Goal: Information Seeking & Learning: Find specific fact

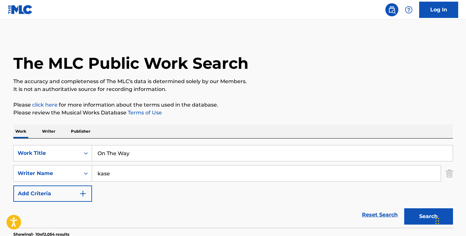
drag, startPoint x: 0, startPoint y: 0, endPoint x: 104, endPoint y: 153, distance: 185.0
click at [104, 153] on input "On The Way" at bounding box center [272, 153] width 361 height 16
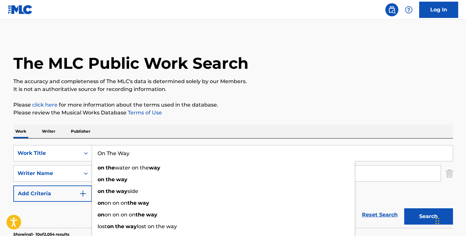
drag, startPoint x: 138, startPoint y: 153, endPoint x: 94, endPoint y: 147, distance: 44.2
click at [96, 147] on input "On The Way" at bounding box center [272, 153] width 361 height 16
paste input "Koikaze"
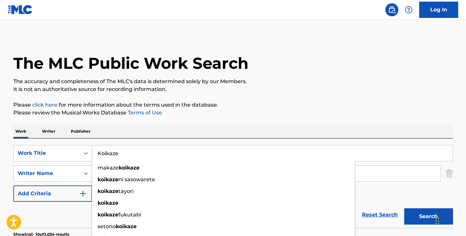
type input "Koikaze"
click at [350, 93] on p "It is not an authoritative source for recording information." at bounding box center [233, 89] width 440 height 8
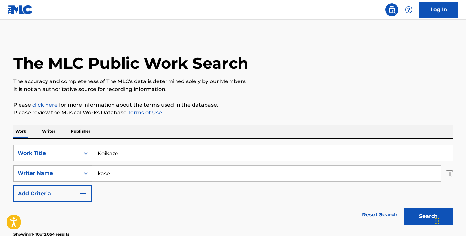
drag, startPoint x: 113, startPoint y: 173, endPoint x: 45, endPoint y: 167, distance: 67.6
click at [60, 172] on div "SearchWithCriteria121a05e1-111a-420a-a11b-c11e5eaf3131 Writer Name [PERSON_NAME]" at bounding box center [233, 173] width 440 height 16
click at [429, 216] on button "Search" at bounding box center [429, 216] width 49 height 16
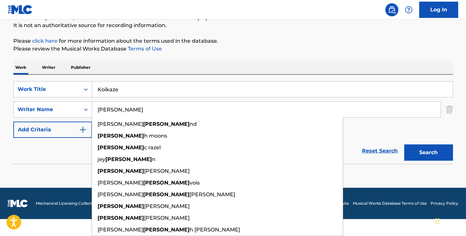
type input "[PERSON_NAME]"
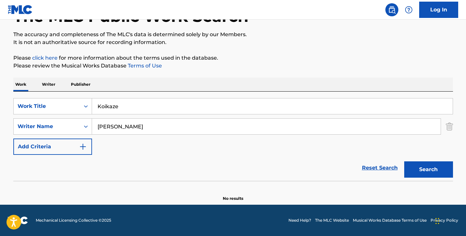
scroll to position [47, 0]
click at [9, 154] on div "The MLC Public Work Search The accuracy and completeness of The MLC's data is d…" at bounding box center [234, 95] width 456 height 212
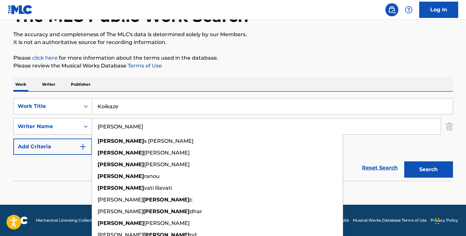
drag, startPoint x: 145, startPoint y: 124, endPoint x: 91, endPoint y: 121, distance: 54.7
click at [91, 121] on div "SearchWithCriteria121a05e1-111a-420a-a11b-c11e5eaf3131 Writer Name [PERSON_NAME…" at bounding box center [233, 126] width 440 height 16
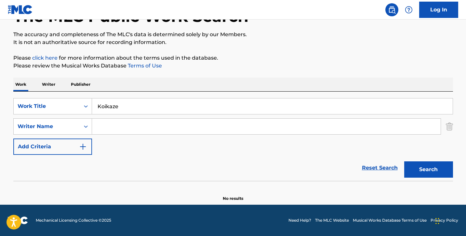
click at [425, 171] on button "Search" at bounding box center [429, 169] width 49 height 16
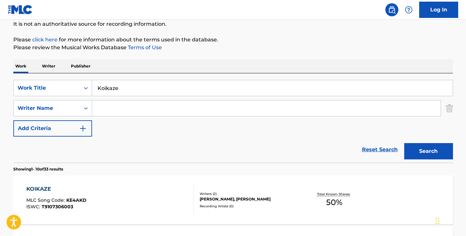
scroll to position [50, 0]
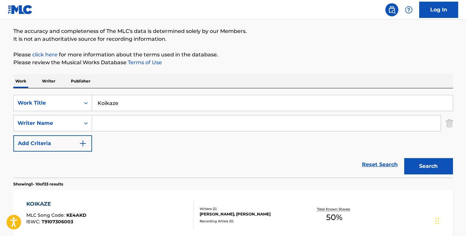
click at [108, 123] on input "Search Form" at bounding box center [266, 123] width 349 height 16
click at [429, 166] on button "Search" at bounding box center [429, 166] width 49 height 16
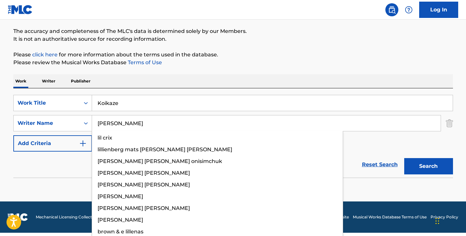
type input "[PERSON_NAME]"
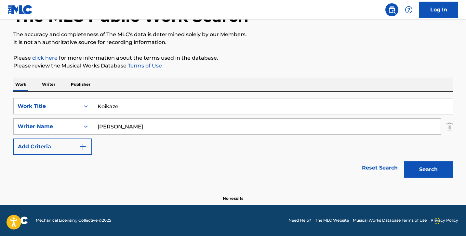
drag, startPoint x: 108, startPoint y: 123, endPoint x: 217, endPoint y: 76, distance: 117.8
click at [217, 76] on div "The MLC Public Work Search The accuracy and completeness of The MLC's data is d…" at bounding box center [234, 95] width 456 height 212
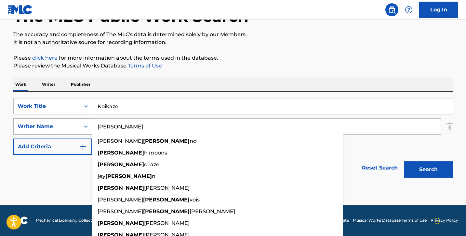
drag, startPoint x: 119, startPoint y: 128, endPoint x: 87, endPoint y: 123, distance: 33.0
click at [91, 125] on div "SearchWithCriteria121a05e1-111a-420a-a11b-c11e5eaf3131 Writer Name [PERSON_NAME…" at bounding box center [233, 126] width 440 height 16
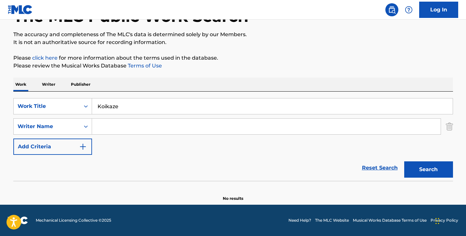
click at [420, 167] on button "Search" at bounding box center [429, 169] width 49 height 16
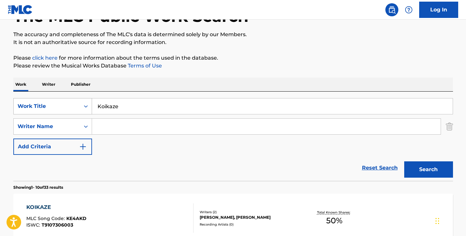
drag, startPoint x: 129, startPoint y: 106, endPoint x: 84, endPoint y: 106, distance: 44.6
click at [84, 106] on div "SearchWithCriteria110e7580-d3d4-4998-8304-7203650152f7 Work Title Koikaze" at bounding box center [233, 106] width 440 height 16
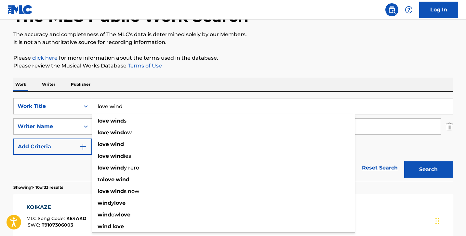
type input "love wind"
click at [196, 62] on p "Please review the Musical Works Database Terms of Use" at bounding box center [233, 66] width 440 height 8
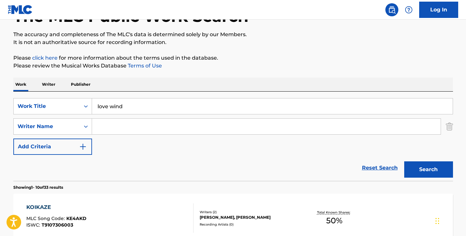
click at [104, 121] on input "Search Form" at bounding box center [266, 126] width 349 height 16
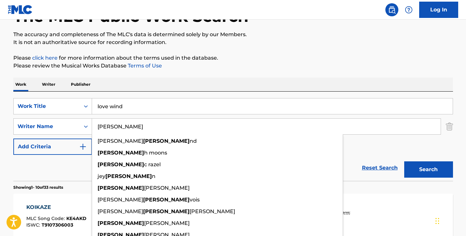
type input "[PERSON_NAME]"
click at [429, 169] on button "Search" at bounding box center [429, 169] width 49 height 16
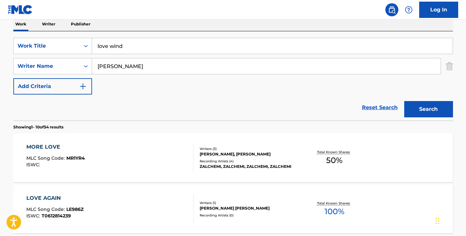
scroll to position [99, 0]
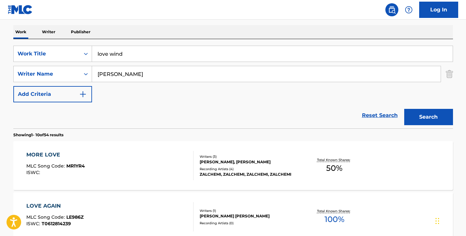
drag, startPoint x: 134, startPoint y: 56, endPoint x: 93, endPoint y: 52, distance: 41.6
click at [93, 52] on input "love wind" at bounding box center [272, 54] width 361 height 16
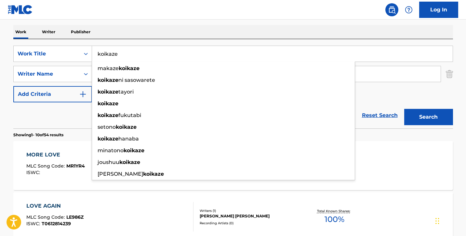
type input "koikaze"
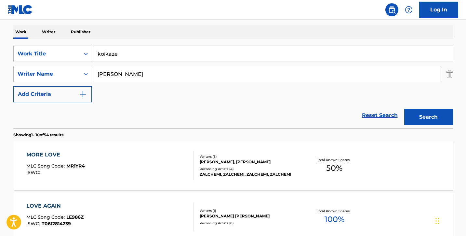
click at [132, 30] on div "Work Writer Publisher" at bounding box center [233, 32] width 440 height 14
drag, startPoint x: 107, startPoint y: 75, endPoint x: 69, endPoint y: 62, distance: 39.5
click at [78, 65] on div "SearchWithCriteria110e7580-d3d4-4998-8304-7203650152f7 Work Title koikaze Searc…" at bounding box center [233, 74] width 440 height 57
click at [183, 126] on div "Reset Search Search" at bounding box center [233, 115] width 440 height 26
click at [426, 108] on div "Search" at bounding box center [427, 115] width 52 height 26
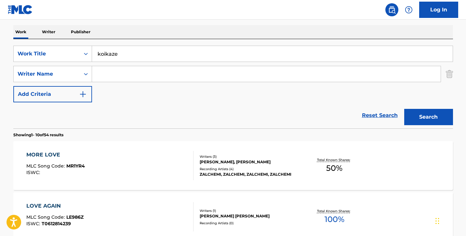
click at [310, 74] on input "Search Form" at bounding box center [266, 74] width 349 height 16
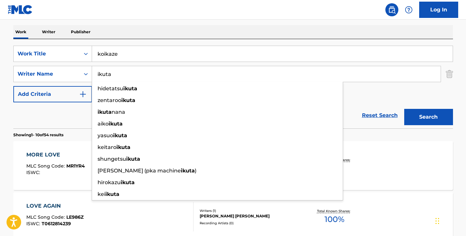
type input "ikuta"
click at [429, 117] on button "Search" at bounding box center [429, 117] width 49 height 16
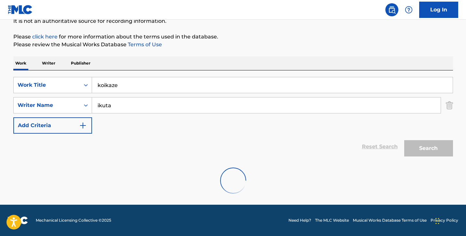
scroll to position [47, 0]
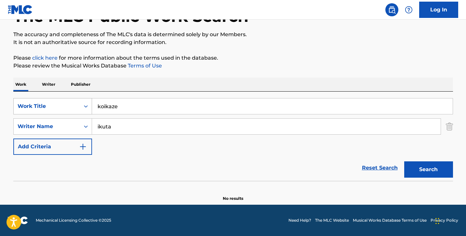
drag, startPoint x: 123, startPoint y: 127, endPoint x: 52, endPoint y: 111, distance: 72.4
click at [52, 111] on div "SearchWithCriteria110e7580-d3d4-4998-8304-7203650152f7 Work Title koikaze Searc…" at bounding box center [233, 126] width 440 height 57
click at [425, 164] on button "Search" at bounding box center [429, 169] width 49 height 16
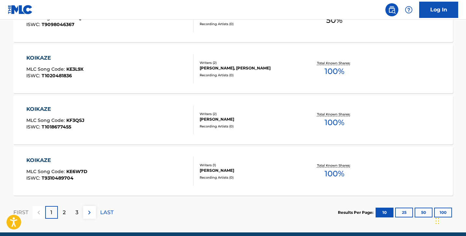
scroll to position [557, 0]
